Goal: Task Accomplishment & Management: Manage account settings

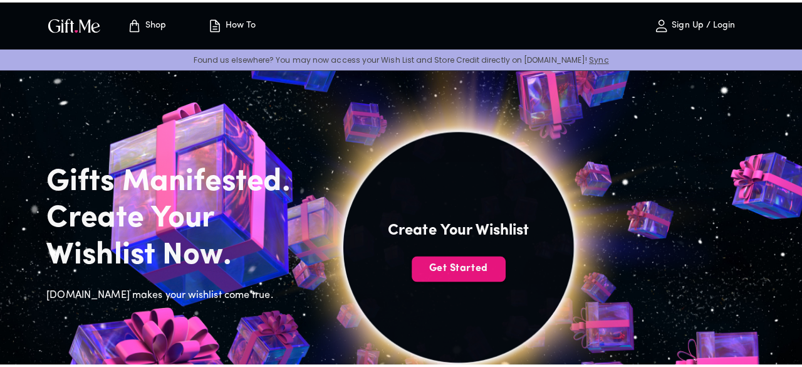
scroll to position [125, 0]
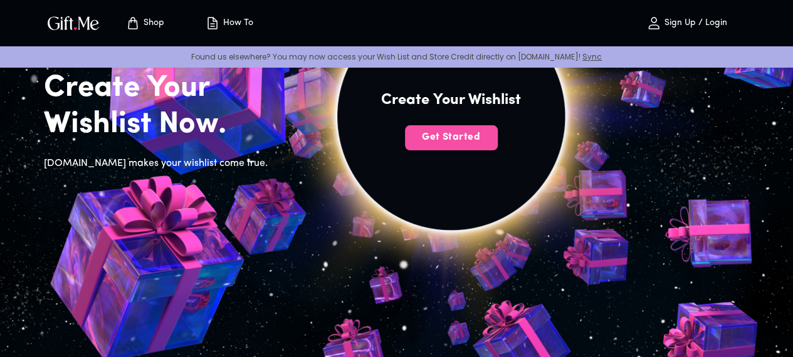
click at [497, 144] on span "Get Started" at bounding box center [451, 137] width 93 height 14
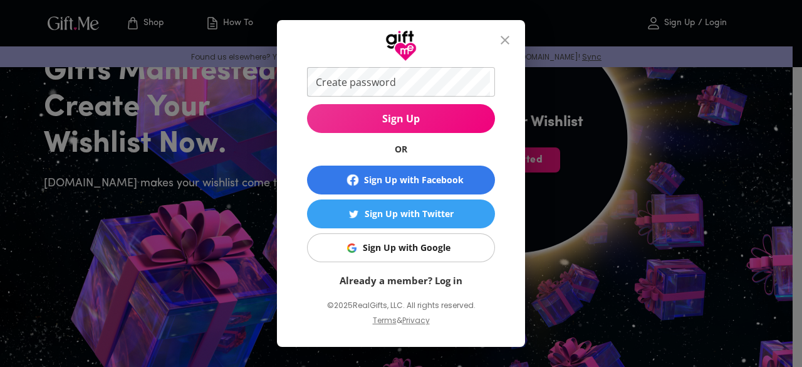
scroll to position [39, 0]
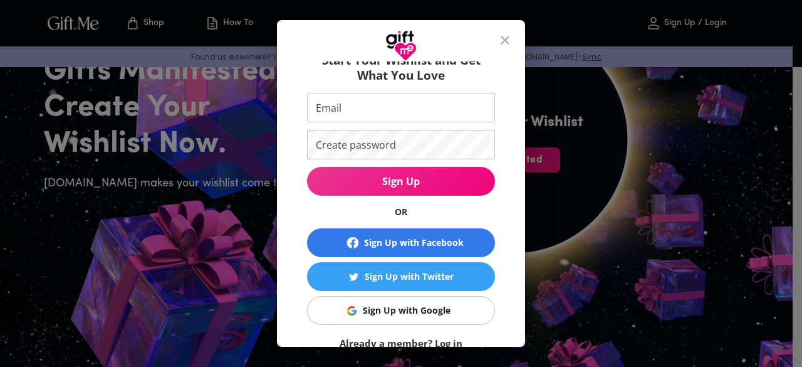
click at [382, 311] on div "Sign Up with Google" at bounding box center [407, 310] width 88 height 14
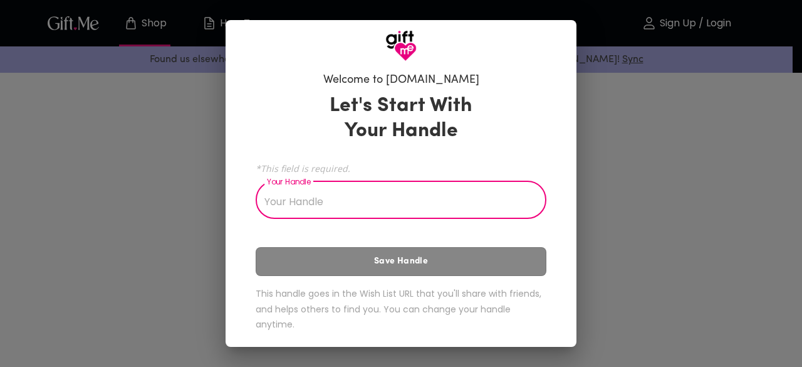
click at [362, 188] on input "Your Handle" at bounding box center [394, 201] width 277 height 35
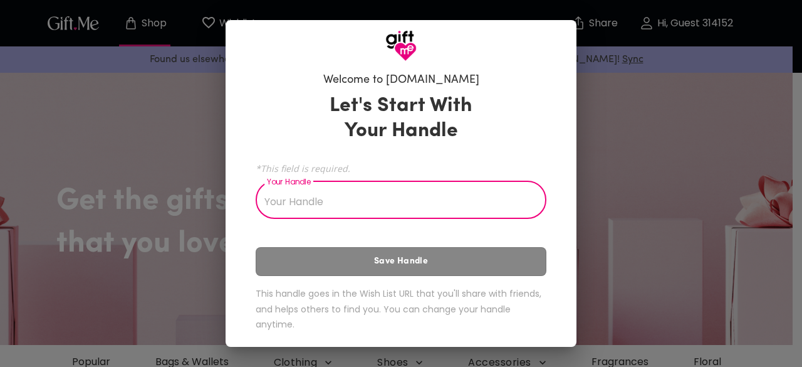
click at [276, 189] on input "Your Handle" at bounding box center [394, 201] width 277 height 35
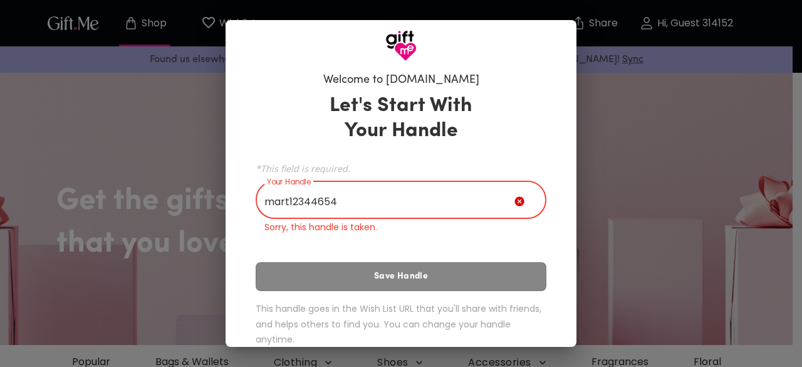
type input "mart123446546"
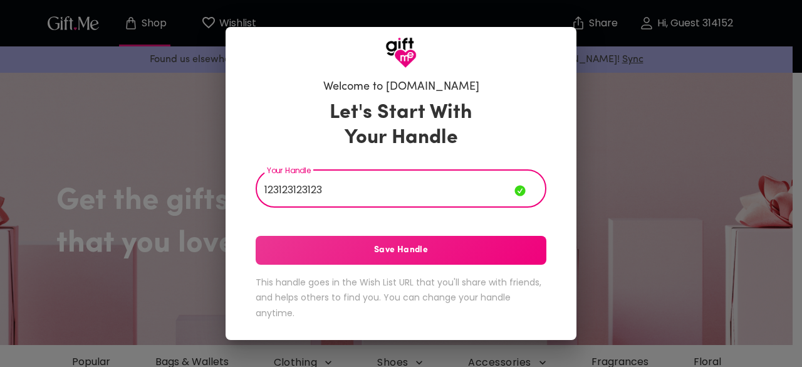
type input "123123123123"
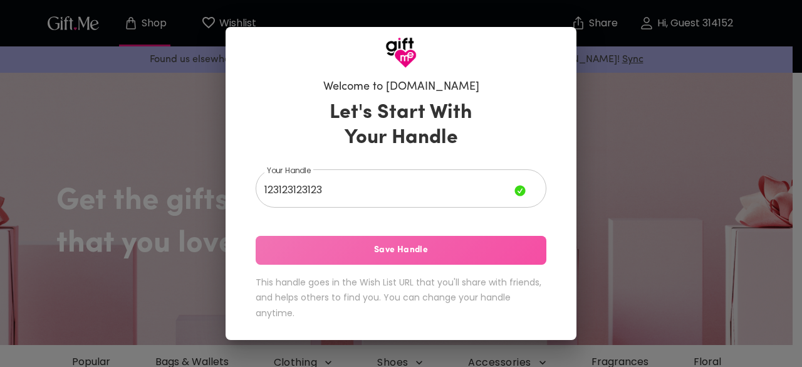
click at [364, 247] on span "Save Handle" at bounding box center [401, 250] width 291 height 14
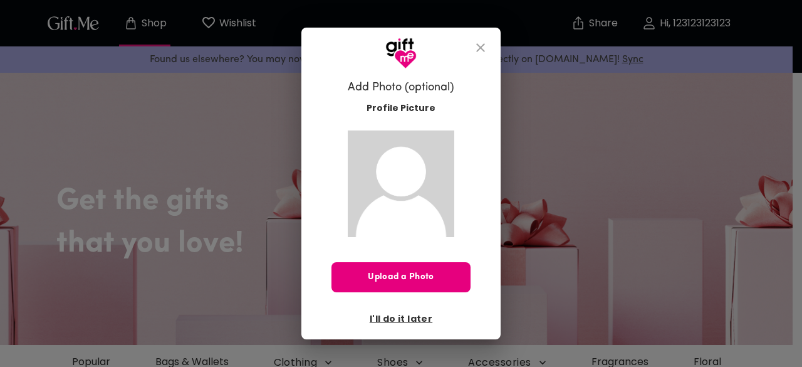
click at [476, 50] on icon "close" at bounding box center [480, 47] width 9 height 9
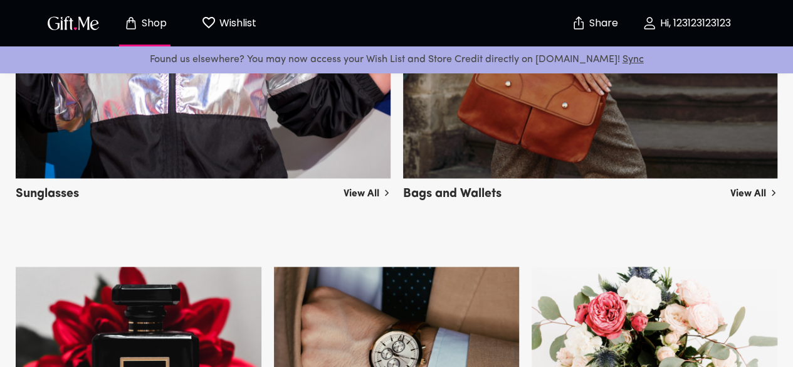
scroll to position [1253, 0]
